Goal: Information Seeking & Learning: Learn about a topic

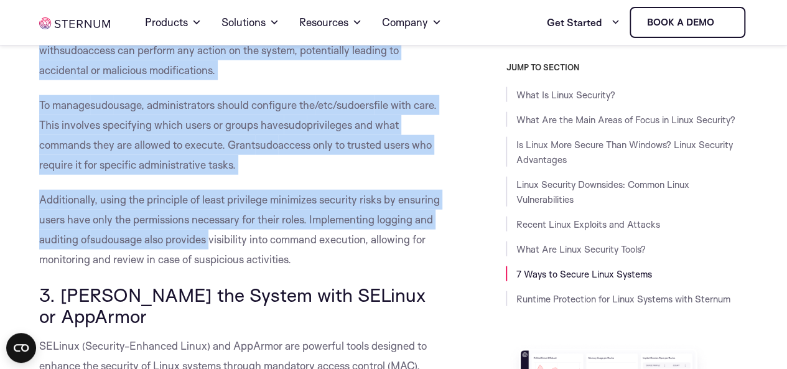
scroll to position [6283, 0]
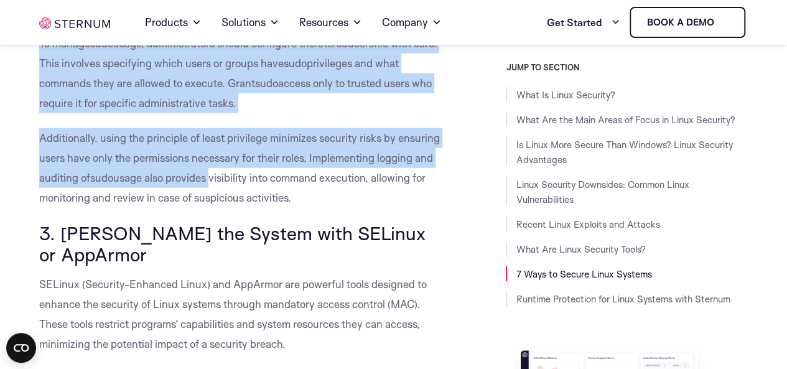
drag, startPoint x: 42, startPoint y: 93, endPoint x: 316, endPoint y: 222, distance: 302.8
copy div "The sudo command allows users to run programs with the security privileges of a…"
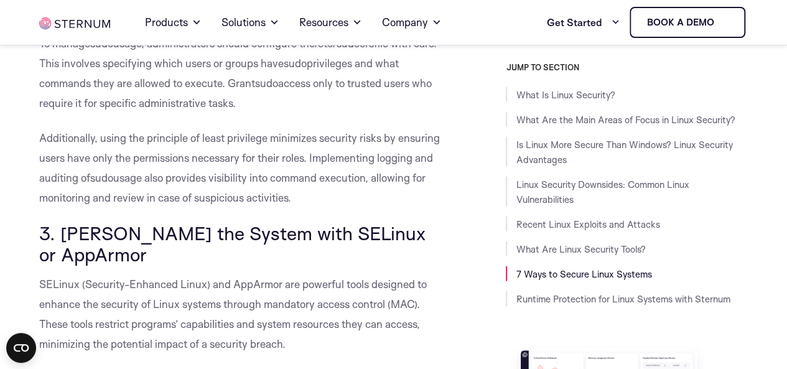
click at [377, 264] on h3 "3. [PERSON_NAME] the System with SELinux or AppArmor" at bounding box center [242, 244] width 406 height 42
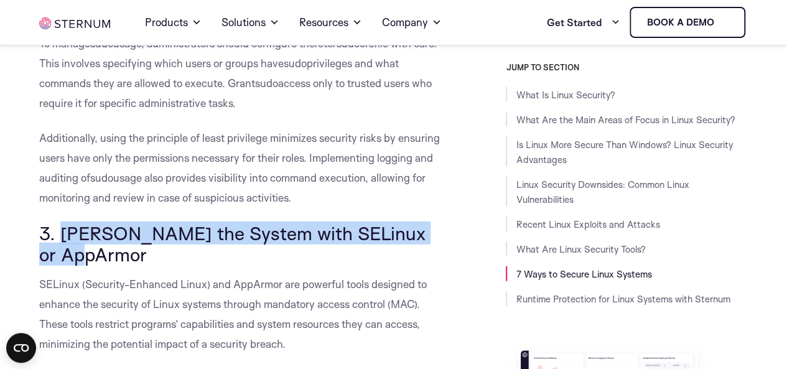
drag, startPoint x: 63, startPoint y: 255, endPoint x: 294, endPoint y: 270, distance: 230.7
click at [294, 264] on h3 "3. [PERSON_NAME] the System with SELinux or AppArmor" at bounding box center [242, 244] width 406 height 42
copy span "Harden the System with SELinux or AppArmor"
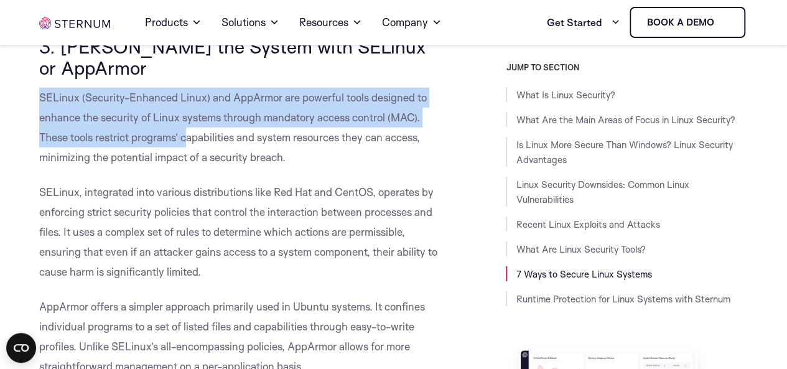
scroll to position [6594, 0]
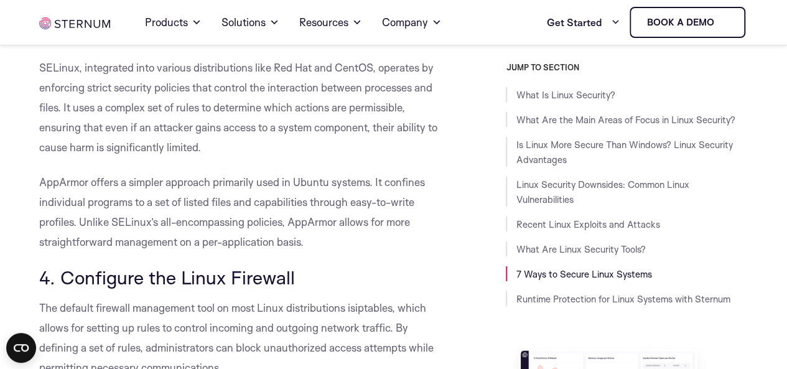
drag, startPoint x: 40, startPoint y: 119, endPoint x: 309, endPoint y: 271, distance: 309.2
copy div "SELinux (Security-Enhanced Linux) and AppArmor are powerful tools designed to e…"
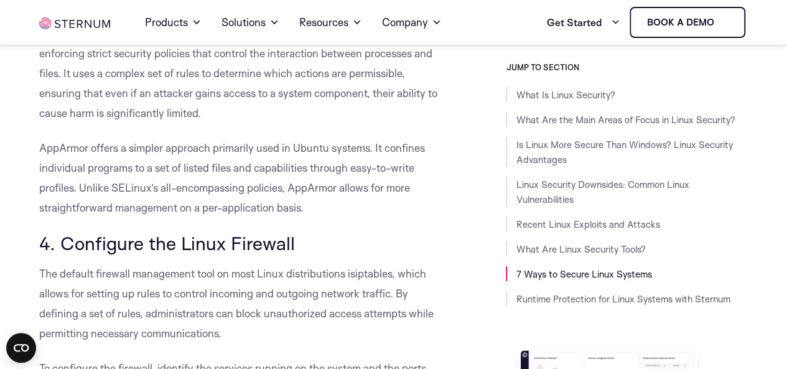
scroll to position [6656, 0]
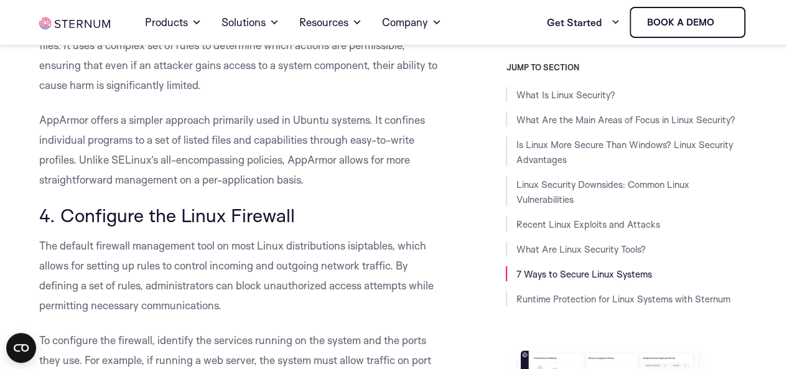
drag, startPoint x: 60, startPoint y: 237, endPoint x: 311, endPoint y: 241, distance: 251.4
click at [311, 226] on h3 "4. Configure the Linux Firewall" at bounding box center [242, 215] width 406 height 21
copy span "Configure the Linux Firewall"
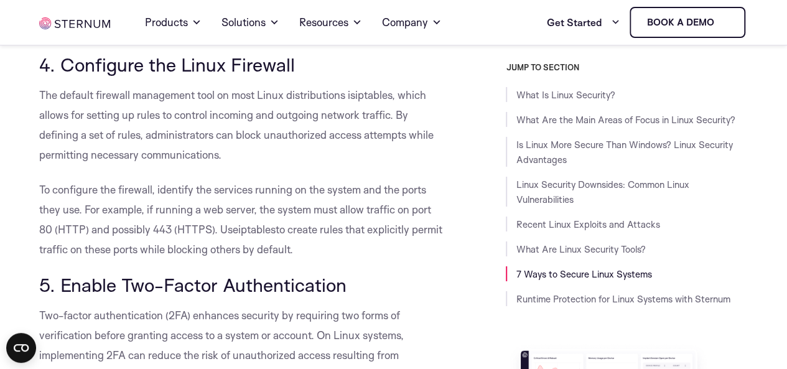
scroll to position [6781, 0]
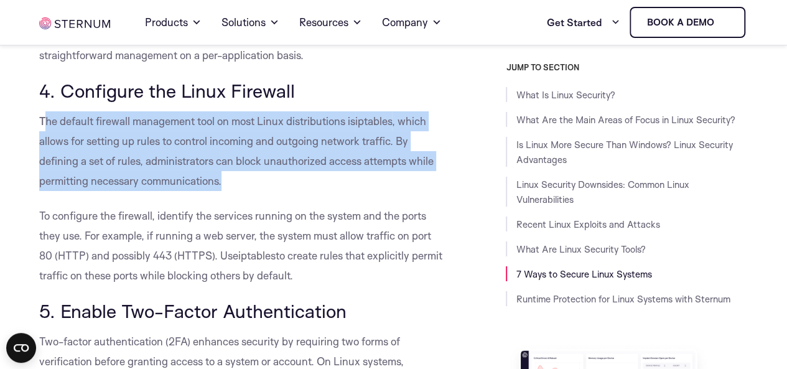
drag, startPoint x: 170, startPoint y: 171, endPoint x: 238, endPoint y: 208, distance: 76.9
click at [238, 191] on p "The default firewall management tool on most Linux distributions is iptables , …" at bounding box center [242, 151] width 406 height 80
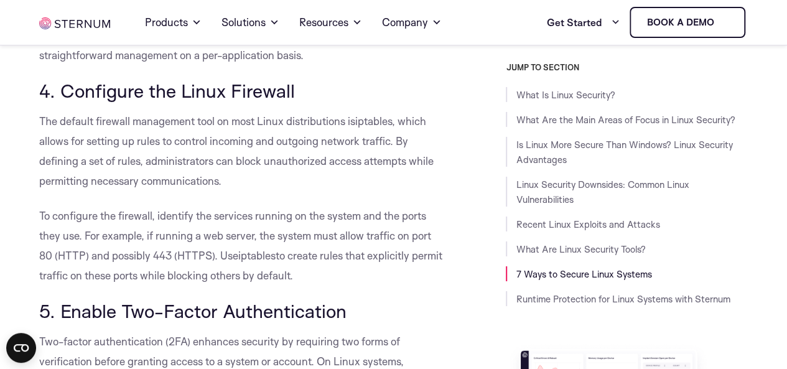
drag, startPoint x: 295, startPoint y: 216, endPoint x: 284, endPoint y: 213, distance: 11.6
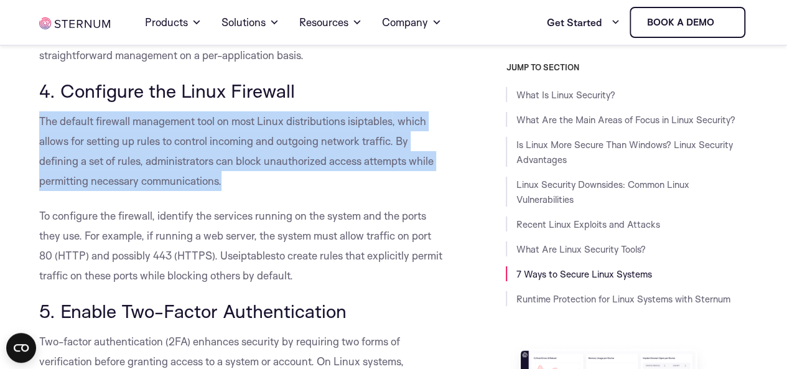
drag, startPoint x: 98, startPoint y: 154, endPoint x: 244, endPoint y: 207, distance: 155.7
click at [244, 191] on p "The default firewall management tool on most Linux distributions is iptables , …" at bounding box center [242, 151] width 406 height 80
copy p "The default firewall management tool on most Linux distributions is iptables , …"
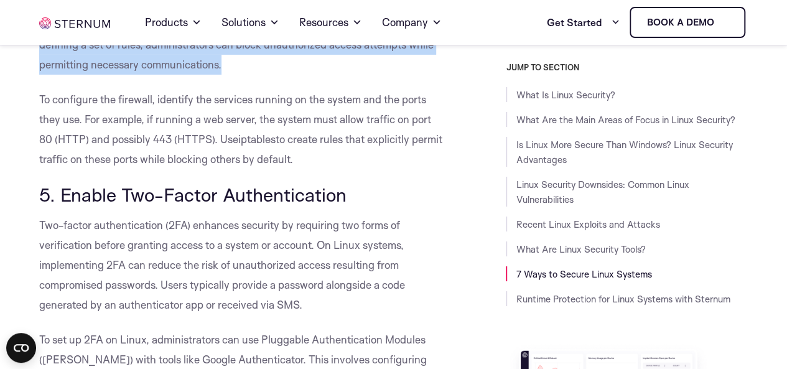
scroll to position [6905, 0]
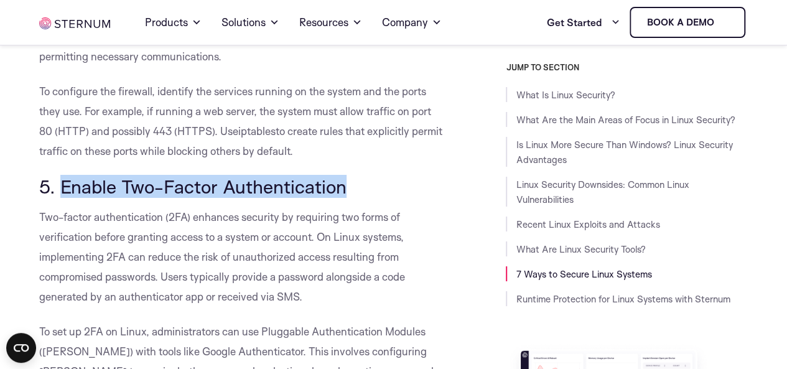
drag, startPoint x: 58, startPoint y: 210, endPoint x: 361, endPoint y: 210, distance: 303.0
click at [361, 197] on h3 "5. Enable Two-Factor Authentication" at bounding box center [242, 186] width 406 height 21
copy span "Enable Two-Factor Authentication"
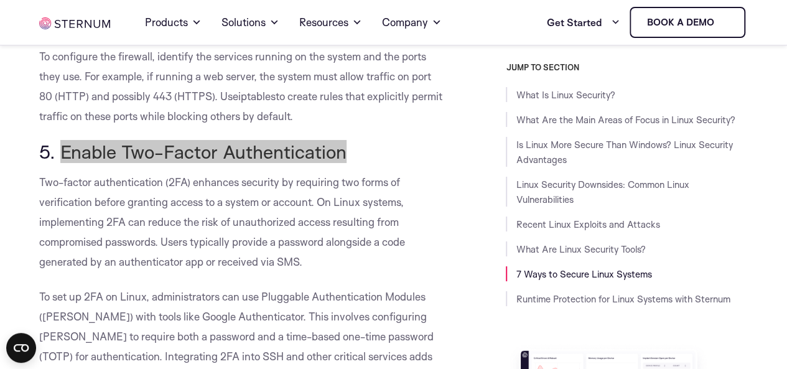
scroll to position [6855, 0]
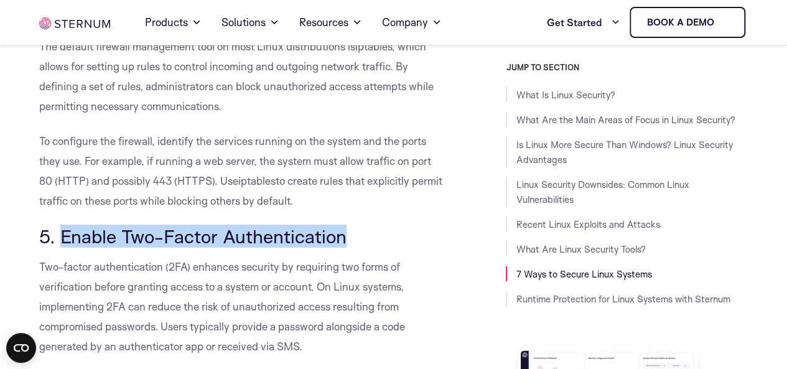
click at [69, 248] on span "5. Enable Two-Factor Authentication" at bounding box center [192, 236] width 307 height 23
click at [67, 248] on span "5. Enable Two-Factor Authentication" at bounding box center [192, 236] width 307 height 23
copy span "Enable Two-Factor Authentication"
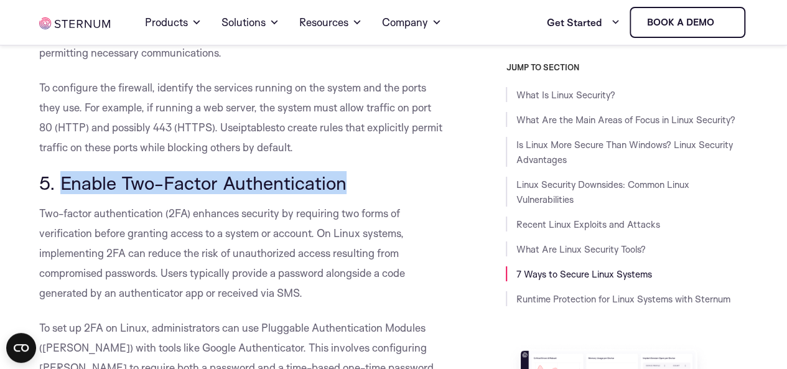
scroll to position [6980, 0]
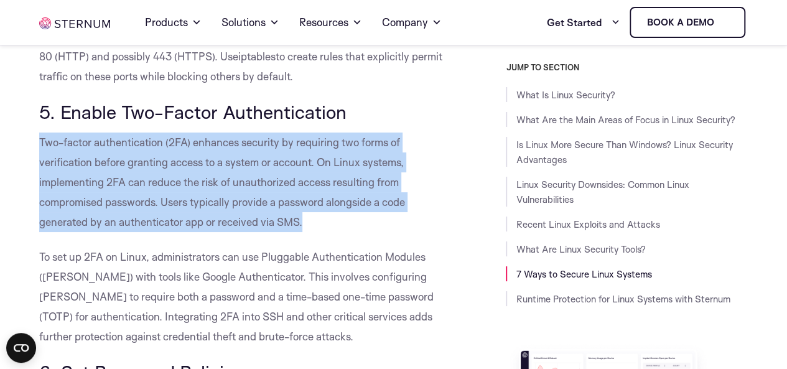
drag, startPoint x: 40, startPoint y: 161, endPoint x: 355, endPoint y: 238, distance: 323.9
click at [355, 232] on p "Two-factor authentication (2FA) enhances security by requiring two forms of ver…" at bounding box center [242, 183] width 406 height 100
copy span "Two-factor authentication (2FA) enhances security by requiring two forms of ver…"
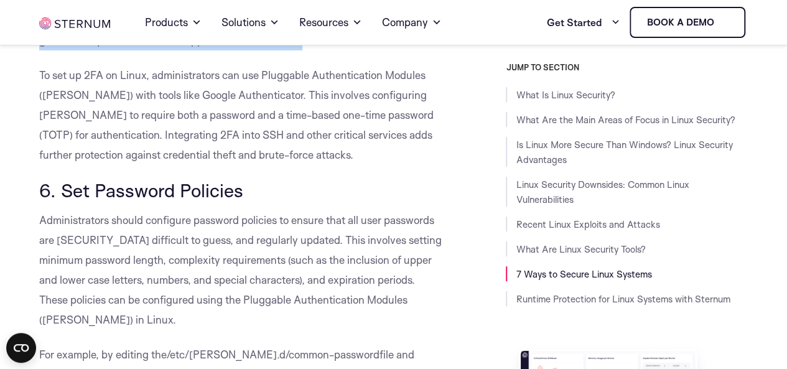
scroll to position [7167, 0]
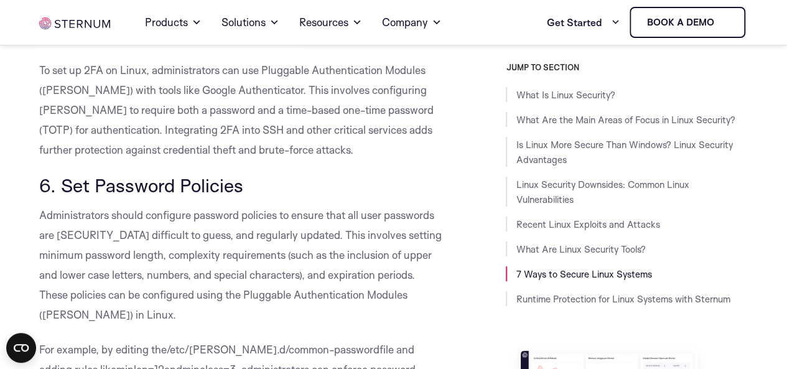
drag, startPoint x: 63, startPoint y: 205, endPoint x: 258, endPoint y: 207, distance: 194.7
click at [256, 196] on h3 "6. Set Password Policies" at bounding box center [242, 185] width 406 height 21
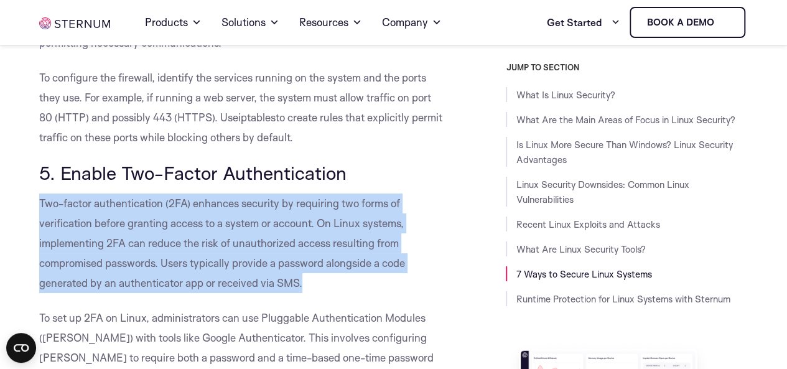
scroll to position [7104, 0]
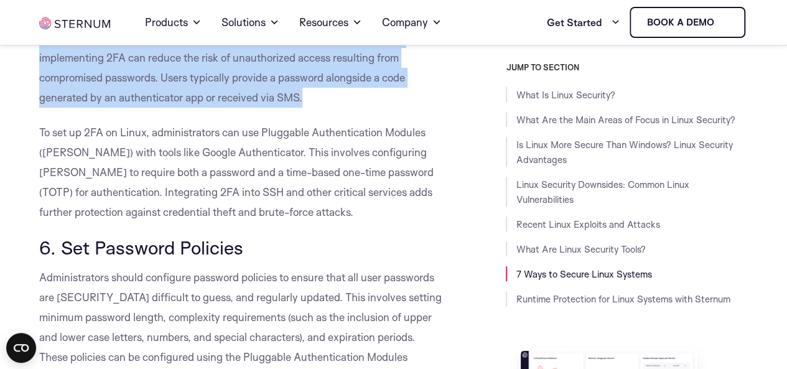
copy span "Set Password Policies"
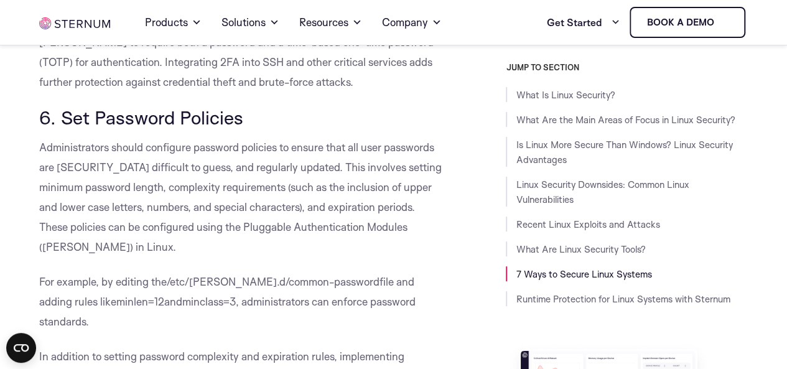
scroll to position [7229, 0]
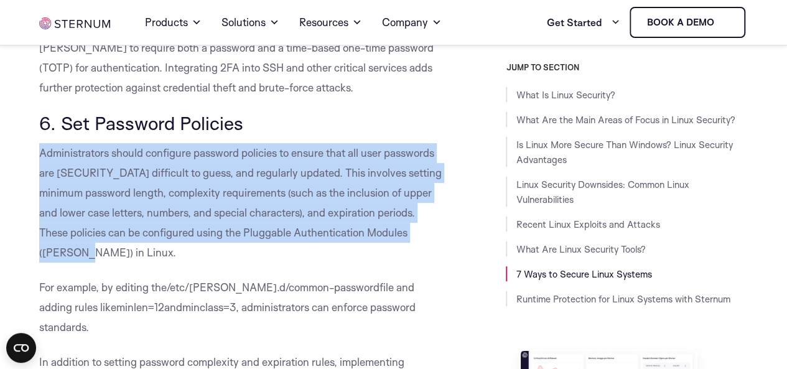
drag, startPoint x: 41, startPoint y: 173, endPoint x: 426, endPoint y: 254, distance: 393.0
click at [426, 254] on p "Administrators should configure password policies to ensure that all user passw…" at bounding box center [242, 202] width 406 height 119
copy span "Administrators should configure password policies to ensure that all user passw…"
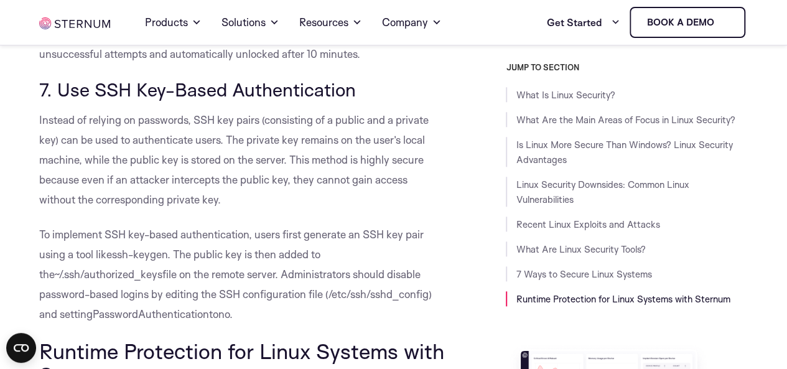
scroll to position [7664, 0]
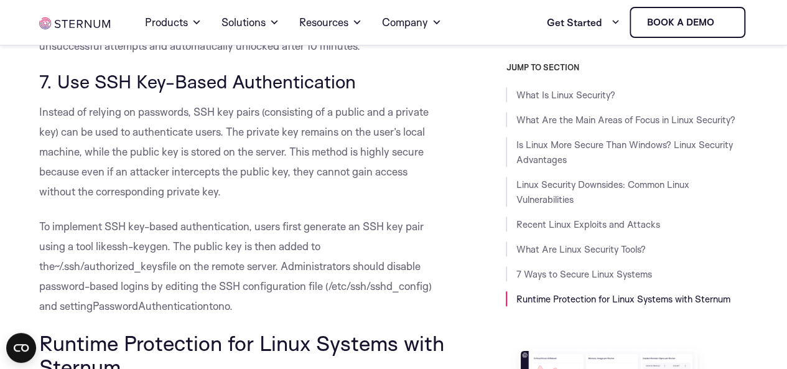
drag, startPoint x: 55, startPoint y: 60, endPoint x: 362, endPoint y: 68, distance: 307.4
click at [362, 71] on h3 "7. Use SSH Key-Based Authentication" at bounding box center [242, 81] width 406 height 21
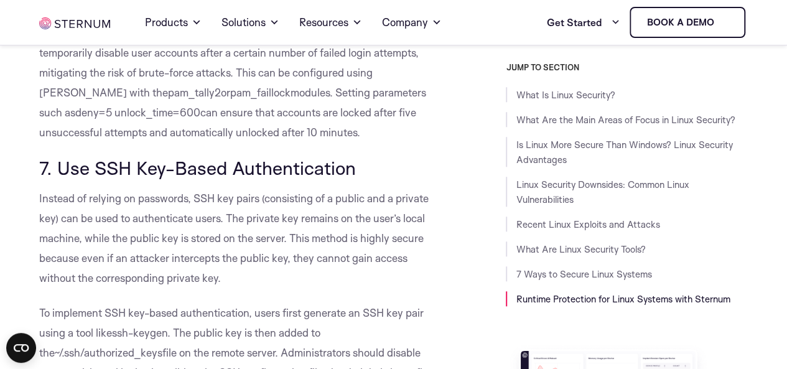
scroll to position [7602, 0]
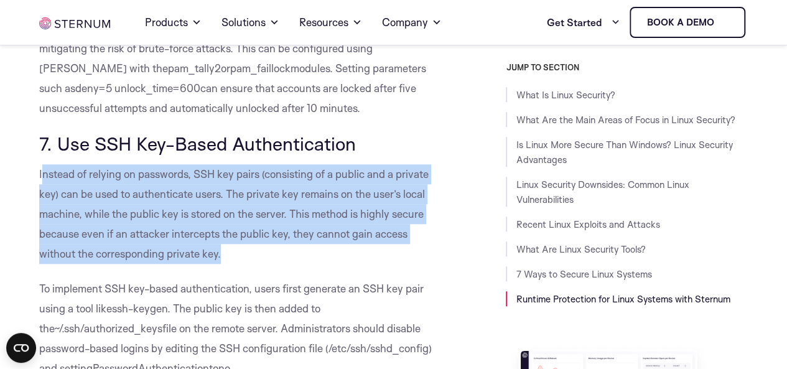
drag, startPoint x: 108, startPoint y: 161, endPoint x: 256, endPoint y: 236, distance: 166.1
click at [257, 236] on p "Instead of relying on passwords, SSH key pairs (consisting of a public and a pr…" at bounding box center [242, 214] width 406 height 100
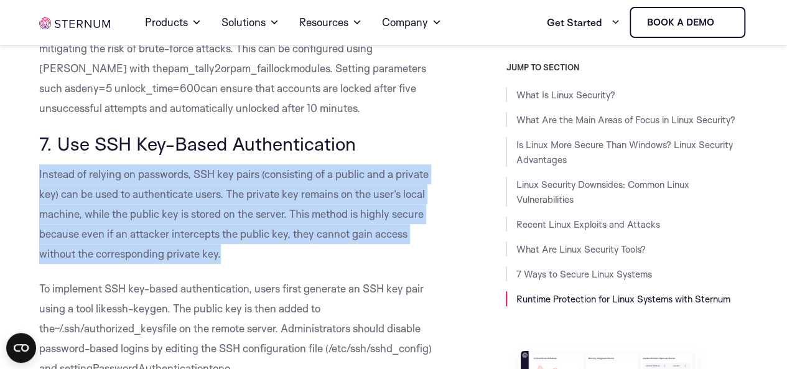
drag, startPoint x: 81, startPoint y: 155, endPoint x: 243, endPoint y: 235, distance: 180.3
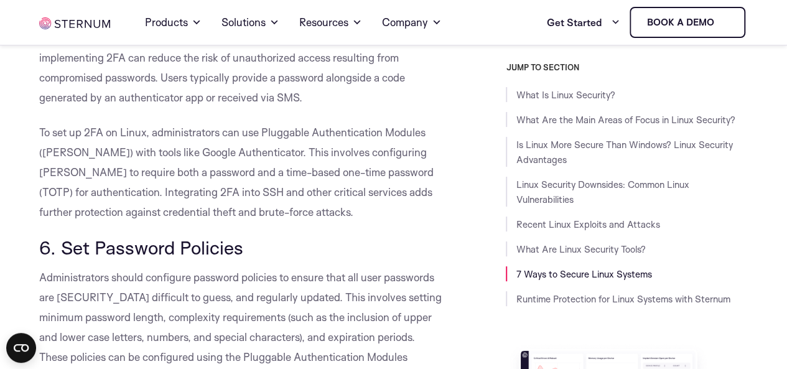
scroll to position [6918, 0]
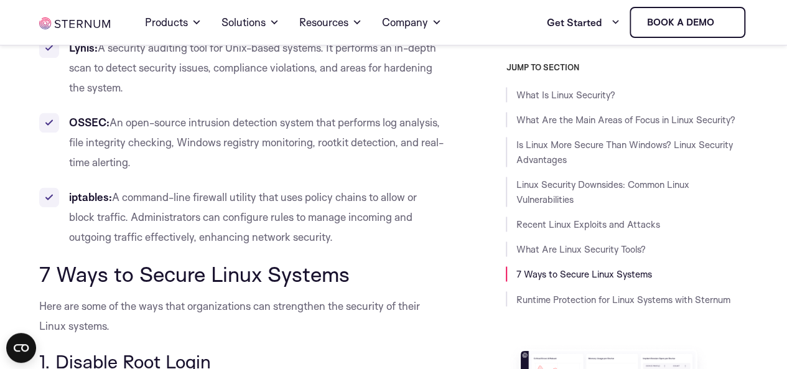
scroll to position [5408, 0]
